Goal: Task Accomplishment & Management: Use online tool/utility

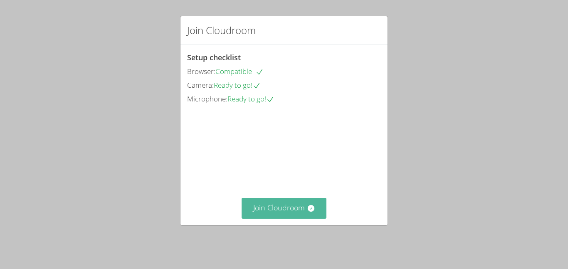
click at [244, 218] on button "Join Cloudroom" at bounding box center [284, 208] width 85 height 20
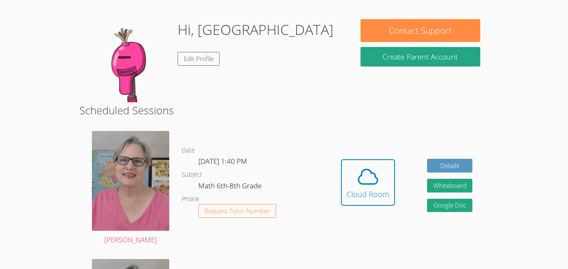
scroll to position [61, 0]
click at [379, 183] on span at bounding box center [368, 176] width 42 height 23
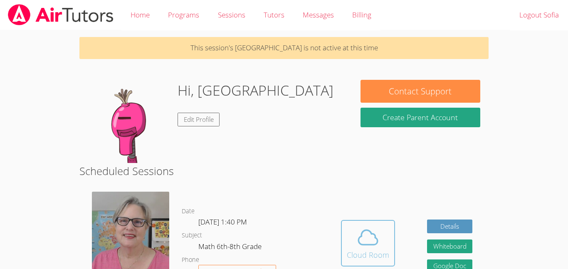
click at [382, 259] on div "Cloud Room" at bounding box center [368, 255] width 42 height 12
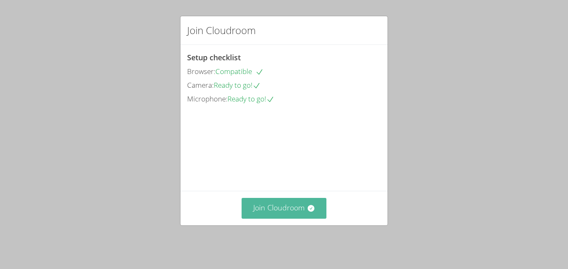
click at [308, 209] on button "Join Cloudroom" at bounding box center [284, 208] width 85 height 20
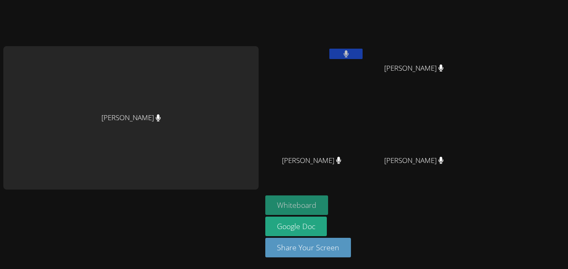
click at [307, 208] on button "Whiteboard" at bounding box center [296, 206] width 63 height 20
click at [283, 206] on button "Whiteboard" at bounding box center [296, 206] width 63 height 20
click at [445, 109] on video at bounding box center [417, 124] width 99 height 56
click at [421, 118] on video at bounding box center [417, 124] width 99 height 56
